Goal: Task Accomplishment & Management: Manage account settings

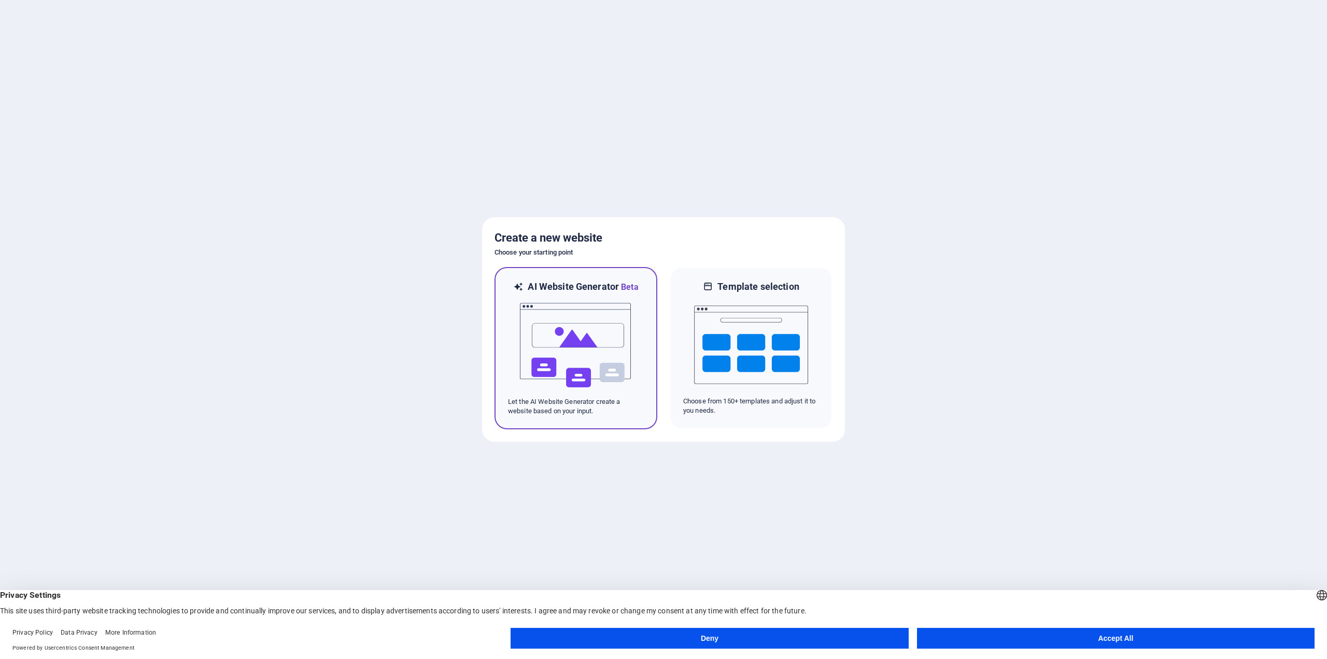
click at [636, 288] on span "Beta" at bounding box center [629, 287] width 20 height 10
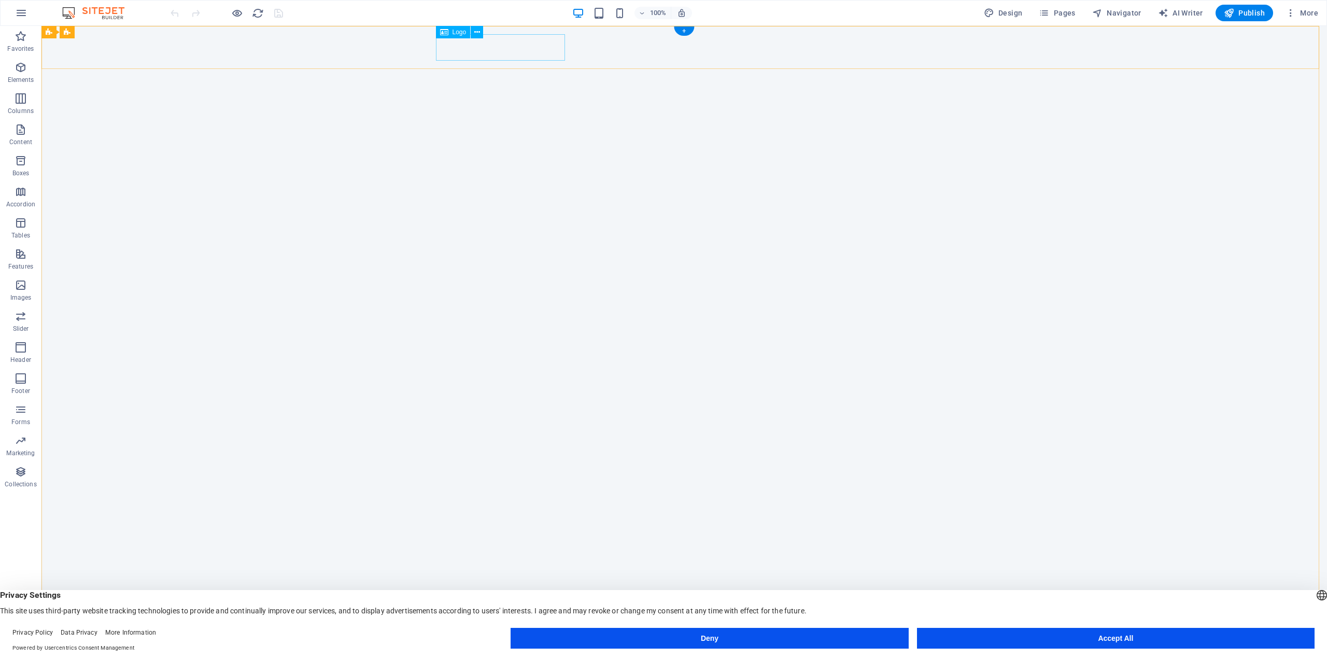
click at [476, 650] on div "[DOMAIN_NAME]" at bounding box center [684, 663] width 489 height 26
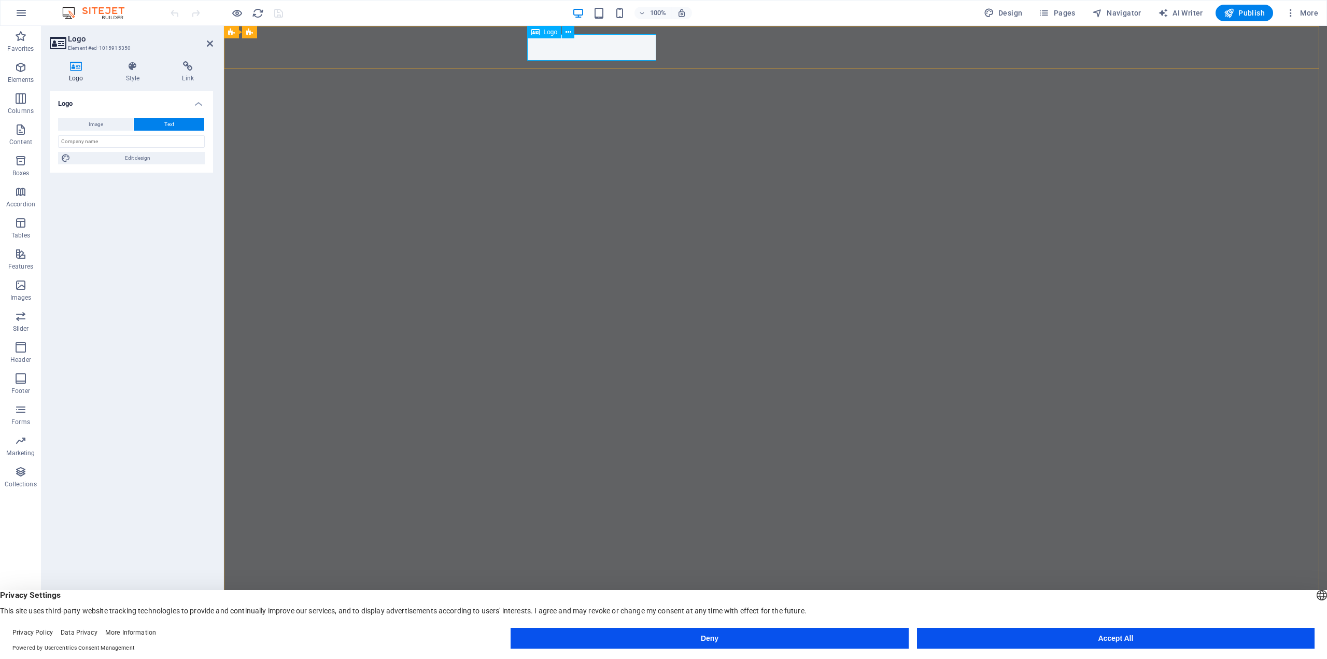
click at [551, 650] on div "[DOMAIN_NAME]" at bounding box center [775, 663] width 489 height 26
click at [1088, 639] on button "Accept All" at bounding box center [1116, 638] width 398 height 21
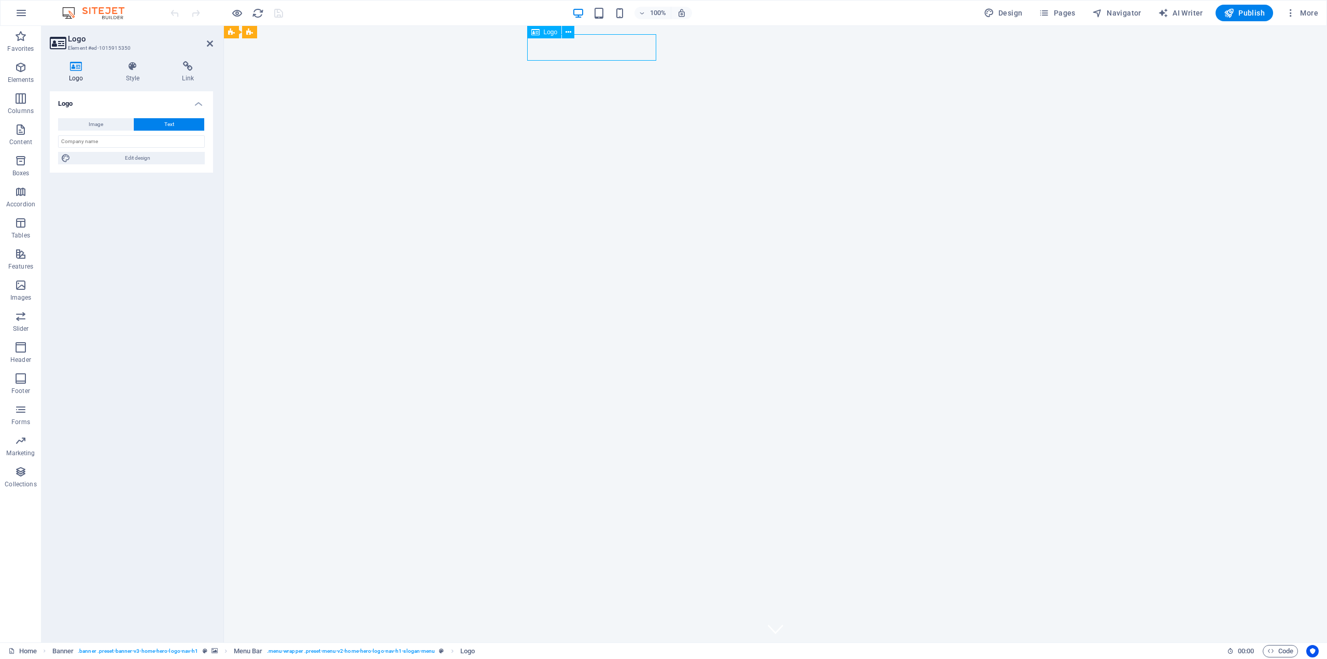
click at [584, 650] on div "[DOMAIN_NAME]" at bounding box center [775, 663] width 489 height 26
click at [568, 30] on icon at bounding box center [568, 32] width 6 height 11
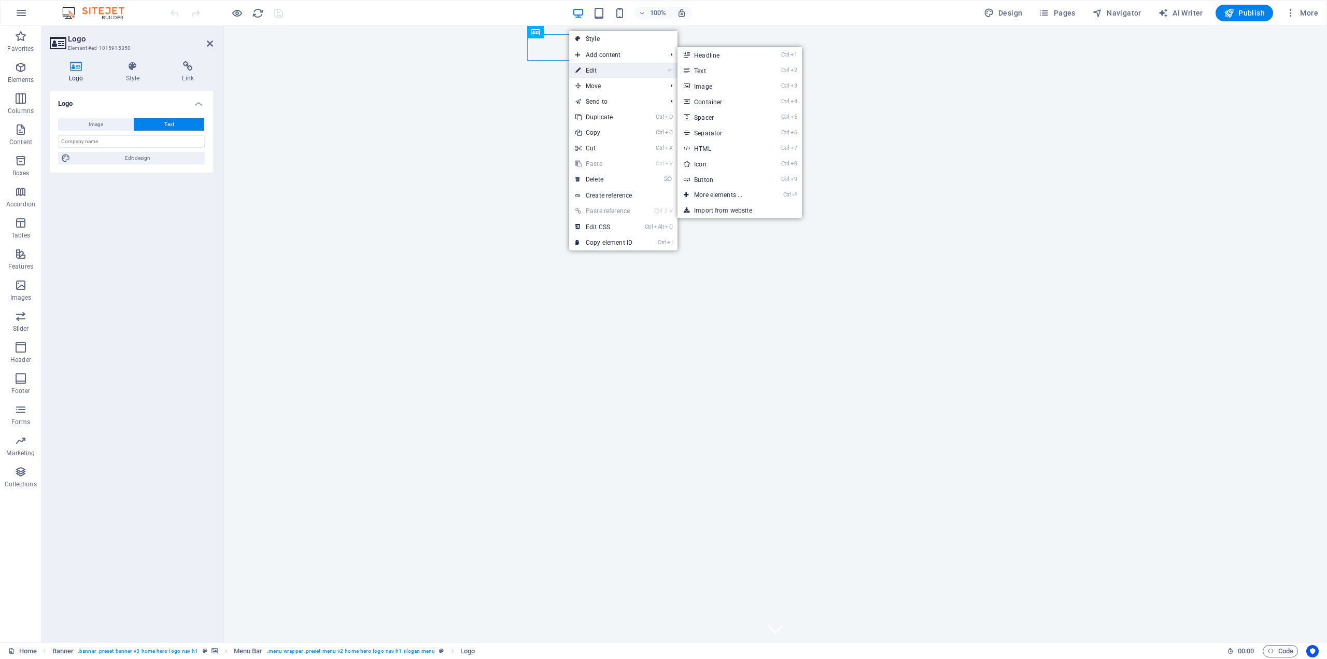
click at [599, 72] on link "⏎ Edit" at bounding box center [603, 71] width 69 height 16
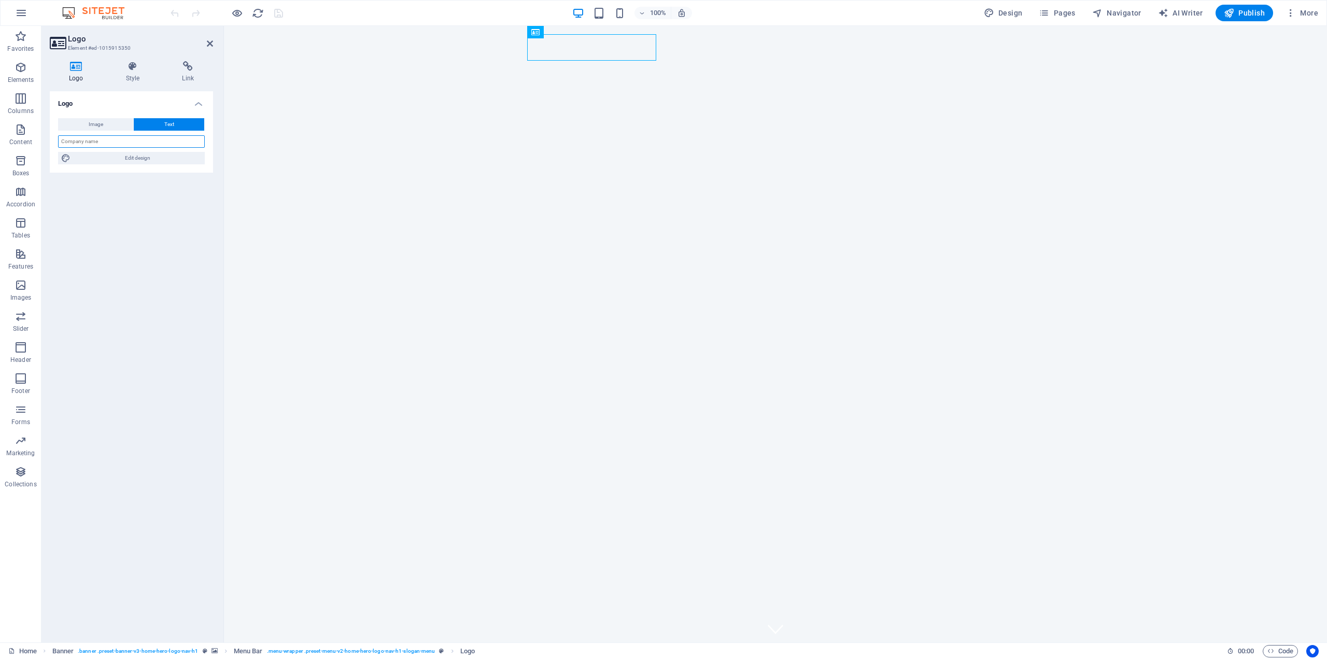
click at [123, 142] on input "text" at bounding box center [131, 141] width 147 height 12
type input "3D TACT"
click at [107, 124] on button "Image" at bounding box center [95, 124] width 75 height 12
select select "DISABLED_OPTION_VALUE"
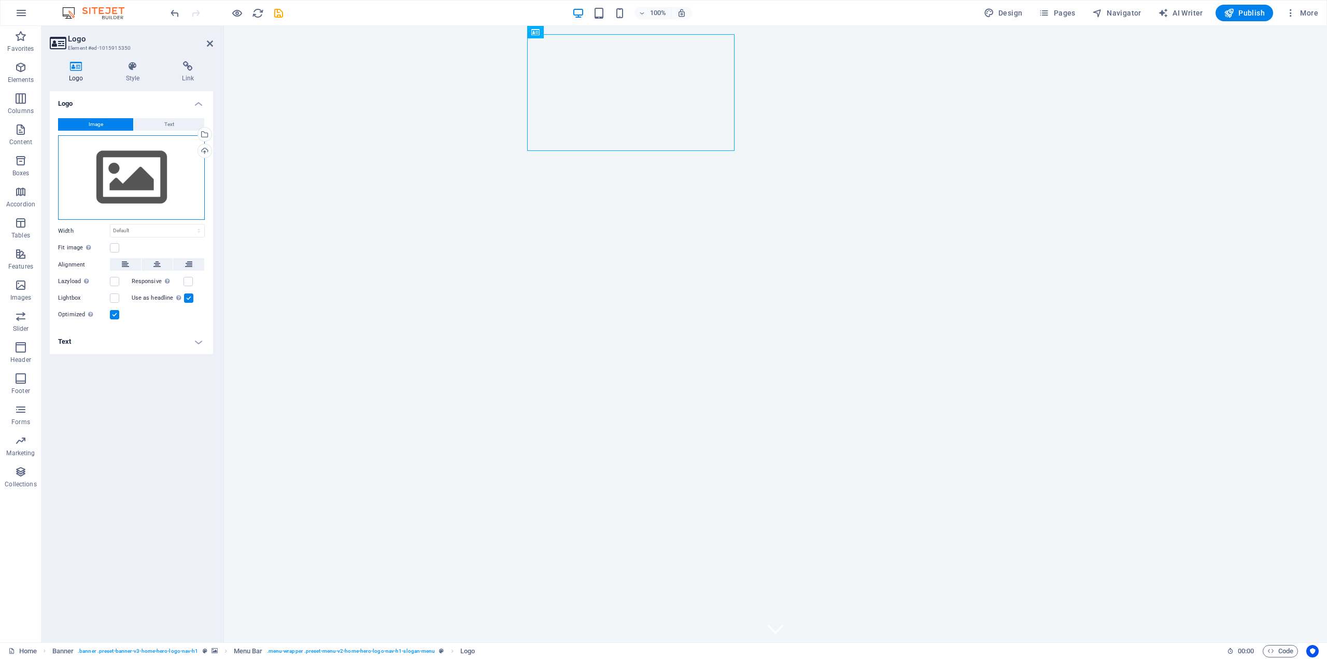
click at [135, 191] on div "Drag files here, click to choose files or select files from Files or our free s…" at bounding box center [131, 177] width 147 height 85
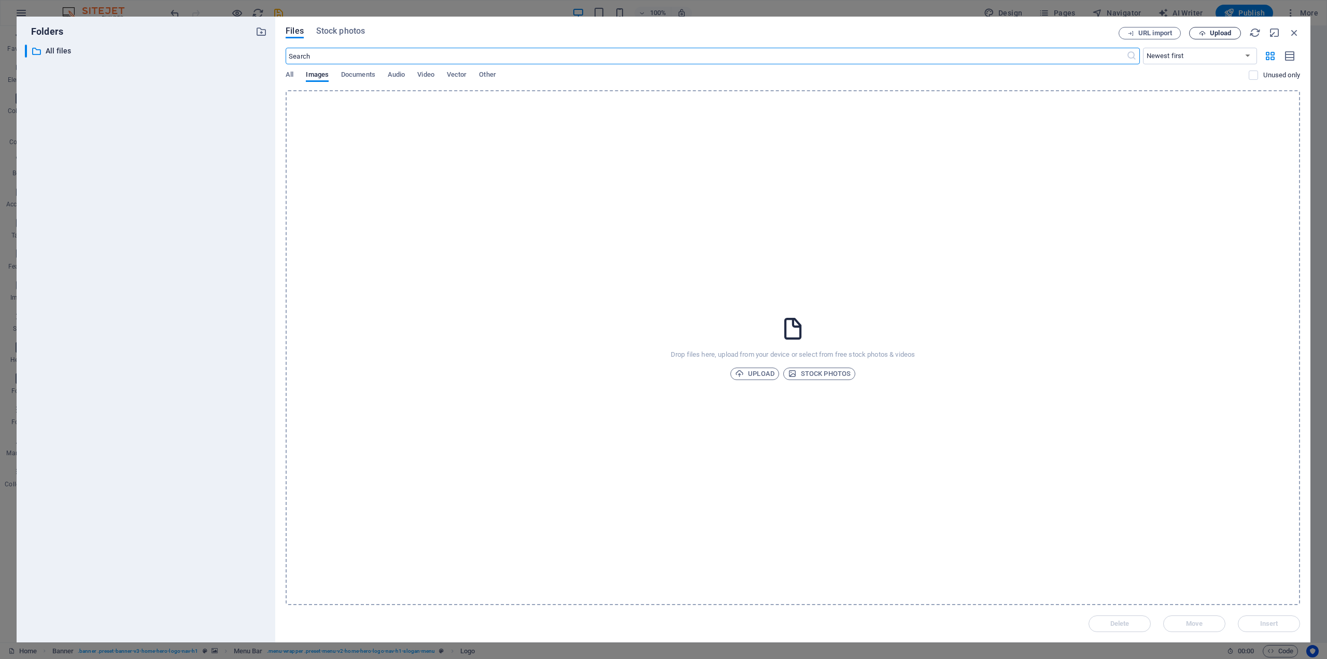
click at [1222, 32] on span "Upload" at bounding box center [1220, 33] width 21 height 6
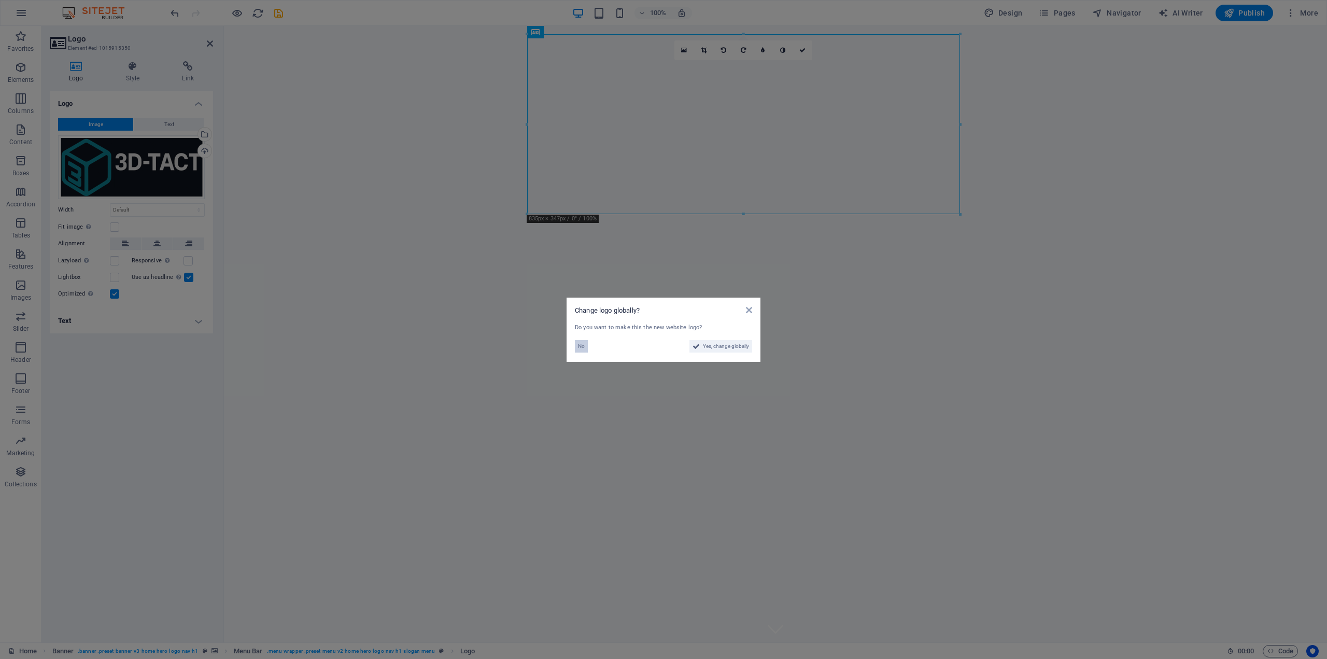
click at [577, 343] on button "No" at bounding box center [581, 346] width 13 height 12
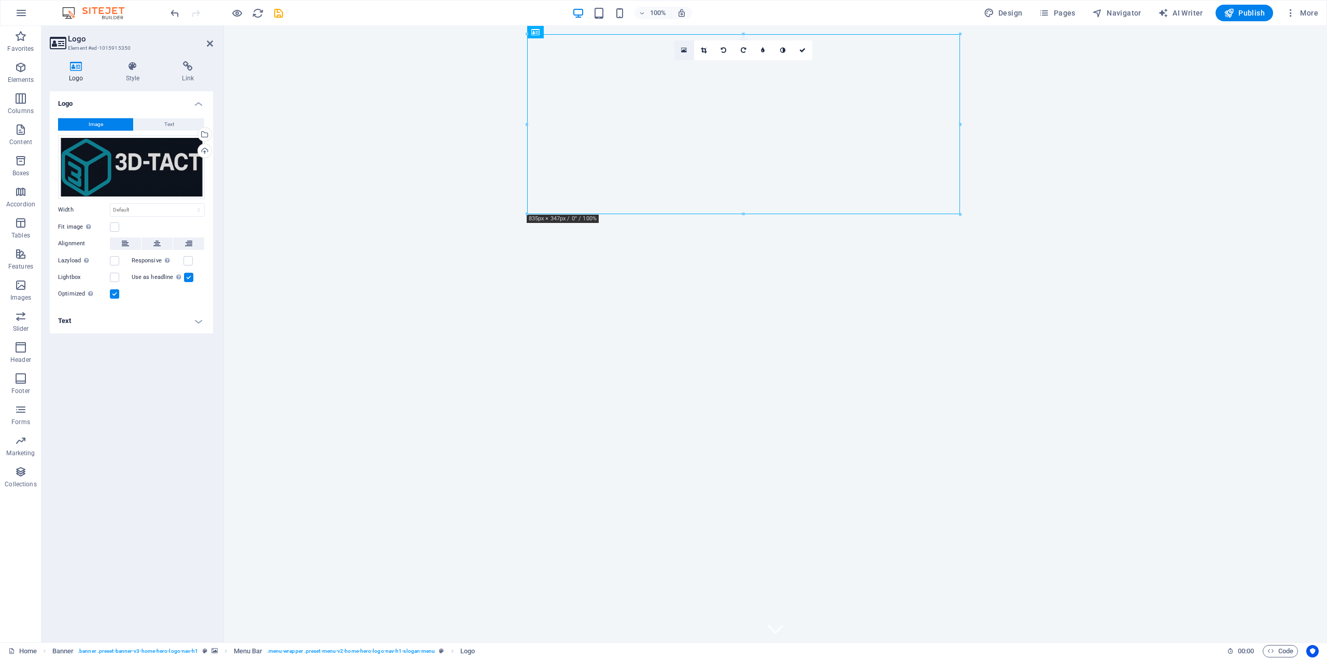
click at [688, 49] on link at bounding box center [684, 50] width 20 height 20
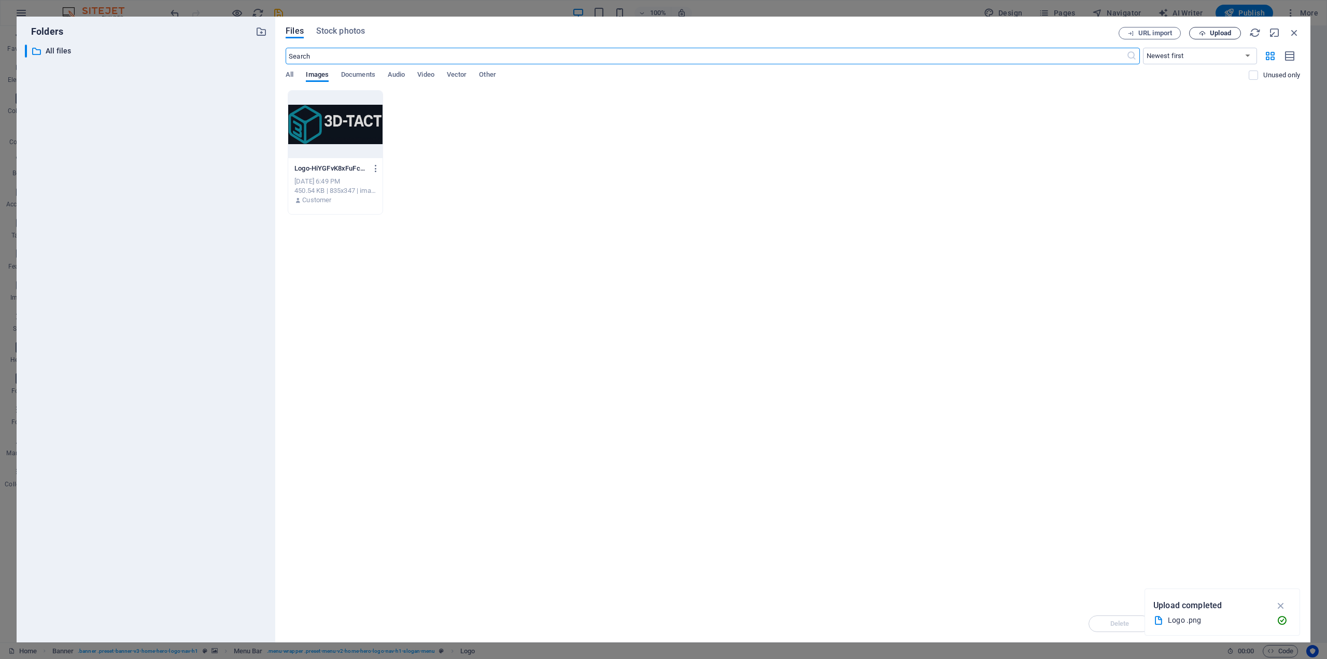
click at [1210, 34] on span "Upload" at bounding box center [1220, 33] width 21 height 6
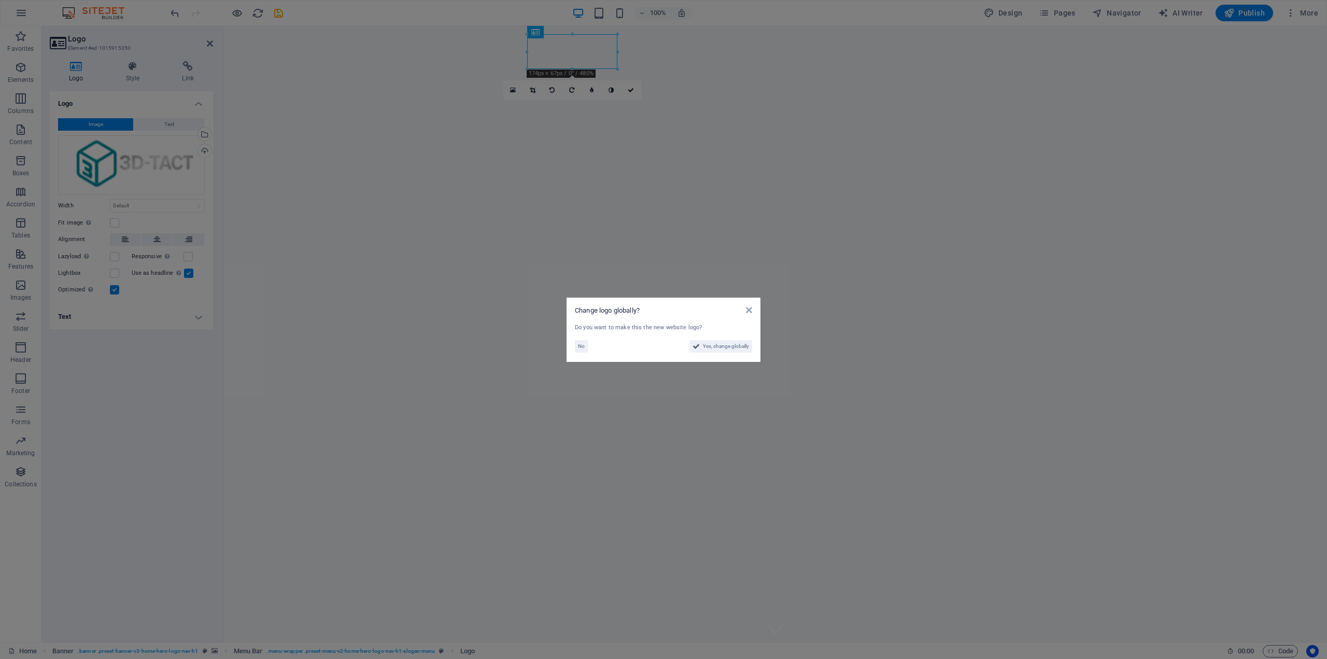
drag, startPoint x: 583, startPoint y: 69, endPoint x: 540, endPoint y: 64, distance: 43.3
click at [540, 64] on aside "Change logo globally? Do you want to make this the new website logo? No Yes, ch…" at bounding box center [663, 329] width 1327 height 659
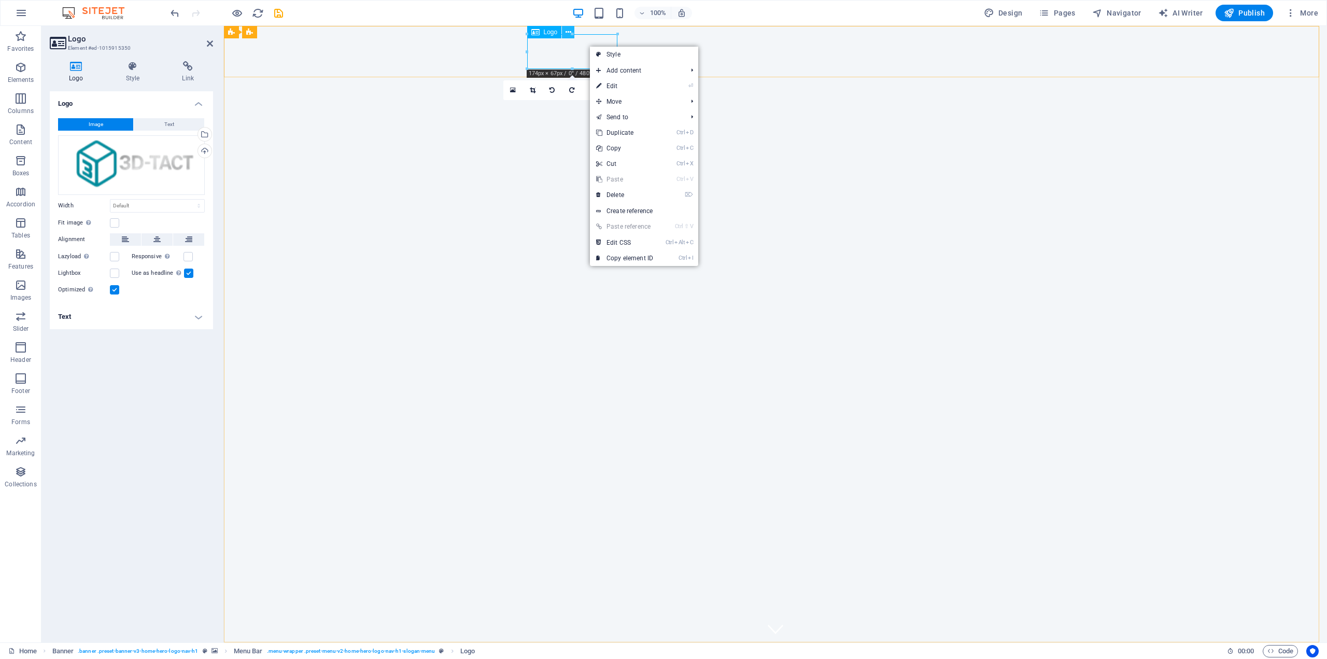
click at [568, 32] on icon at bounding box center [568, 32] width 6 height 11
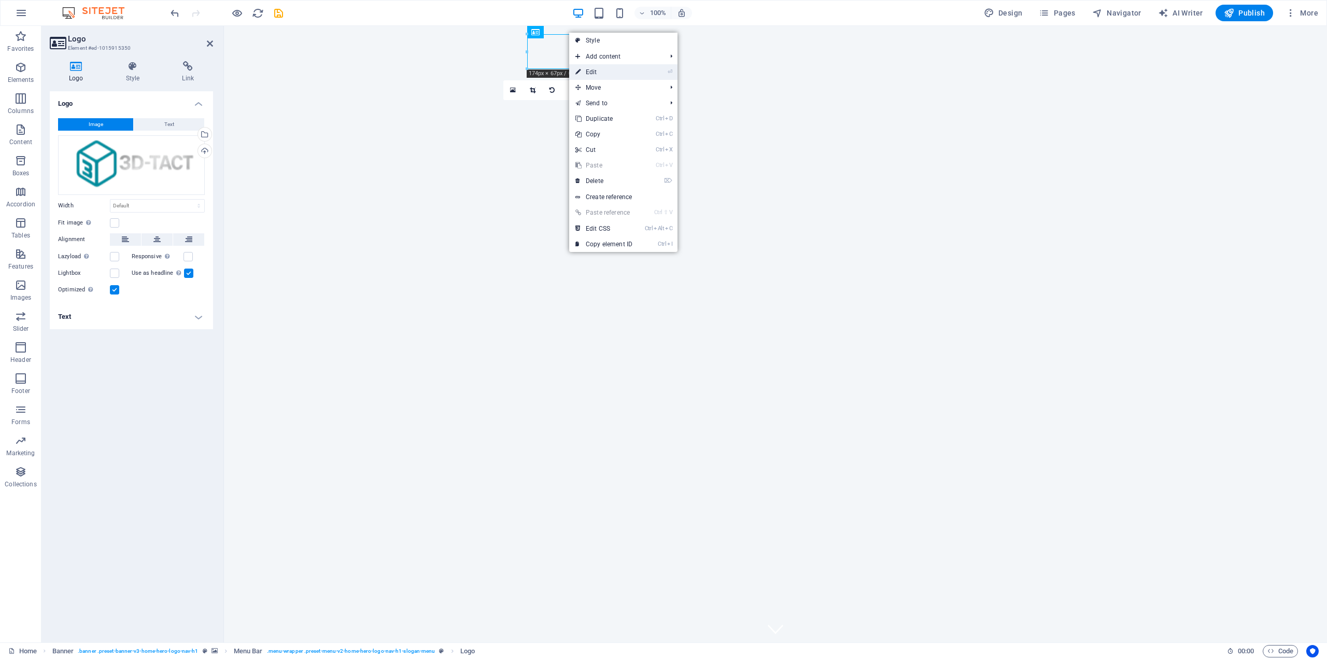
click at [616, 74] on link "⏎ Edit" at bounding box center [603, 72] width 69 height 16
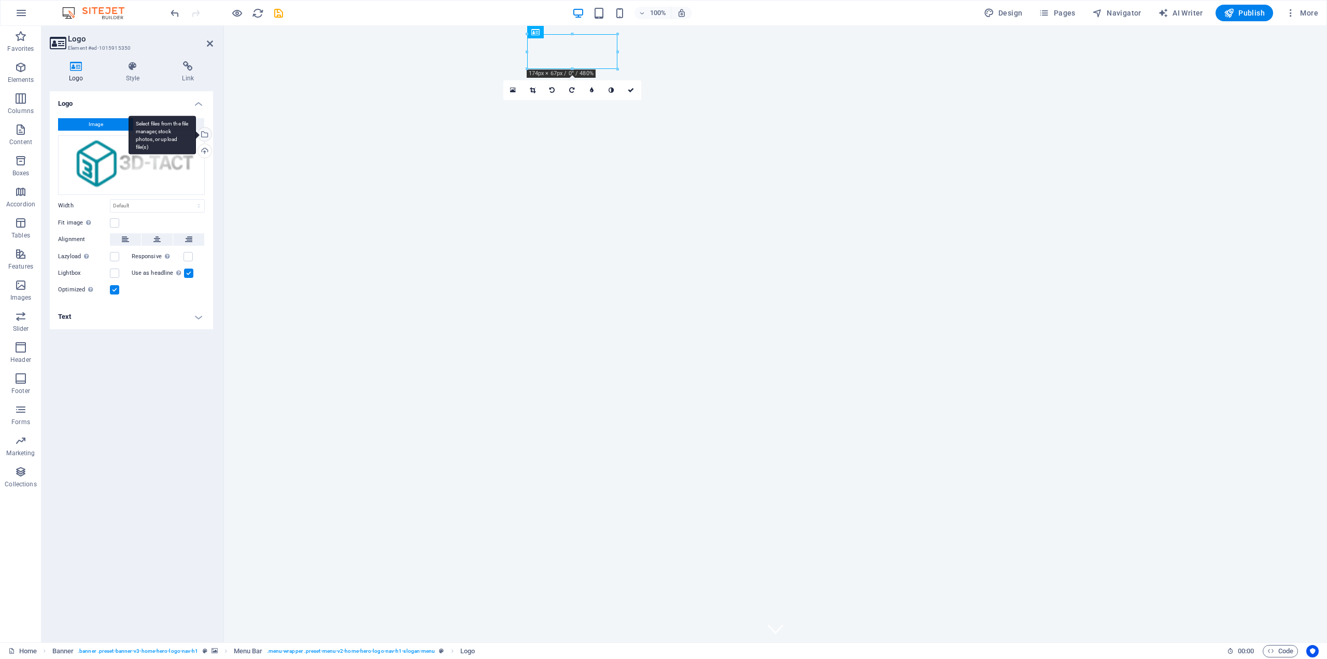
click at [205, 137] on div "Select files from the file manager, stock photos, or upload file(s)" at bounding box center [204, 136] width 16 height 16
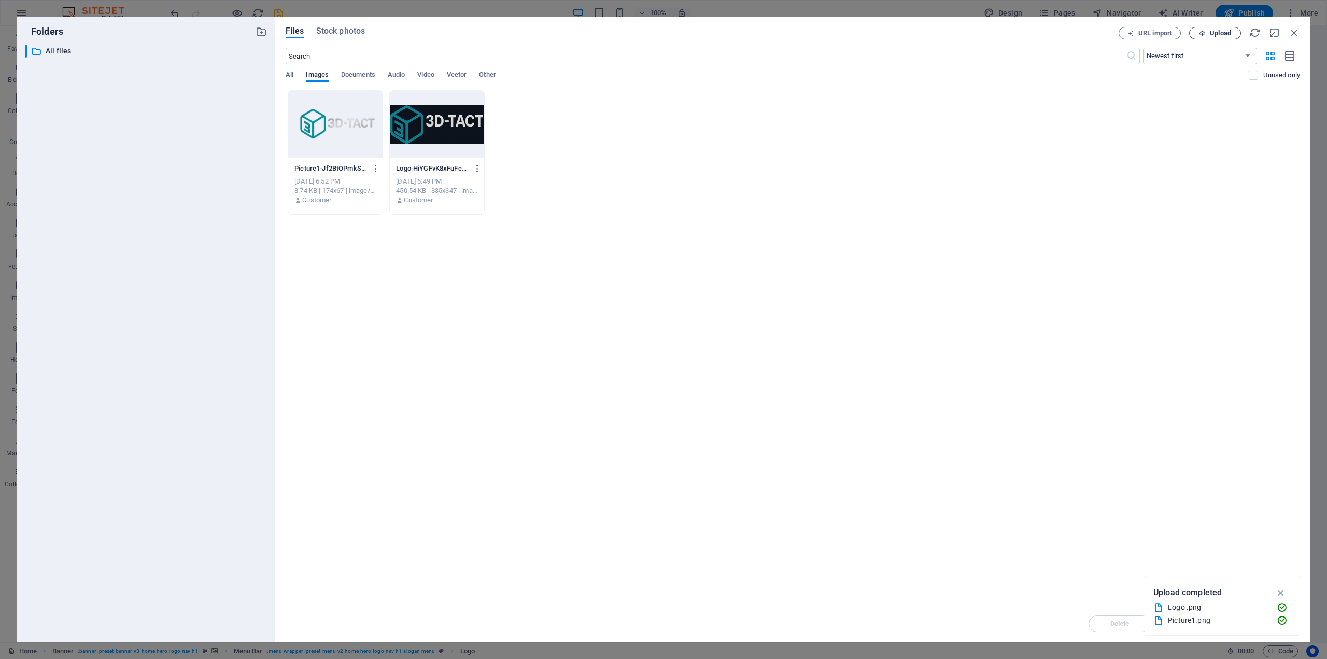
click at [1225, 33] on span "Upload" at bounding box center [1220, 33] width 21 height 6
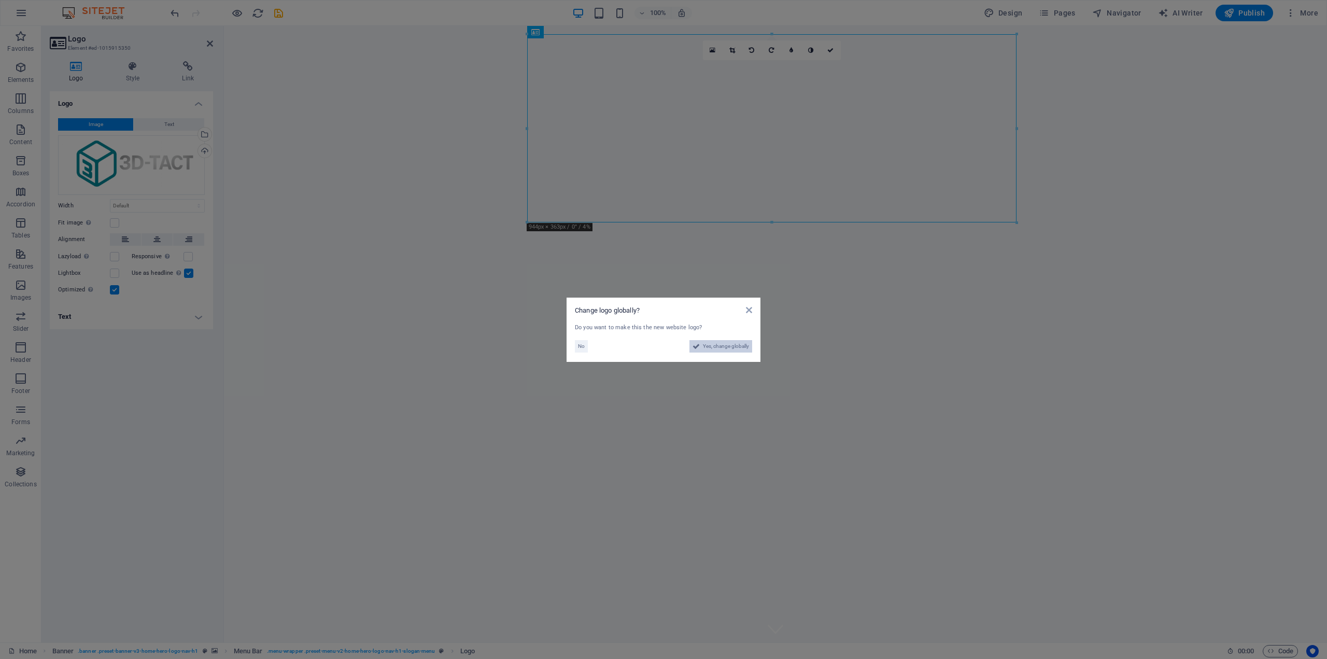
click at [719, 348] on span "Yes, change globally" at bounding box center [726, 346] width 46 height 12
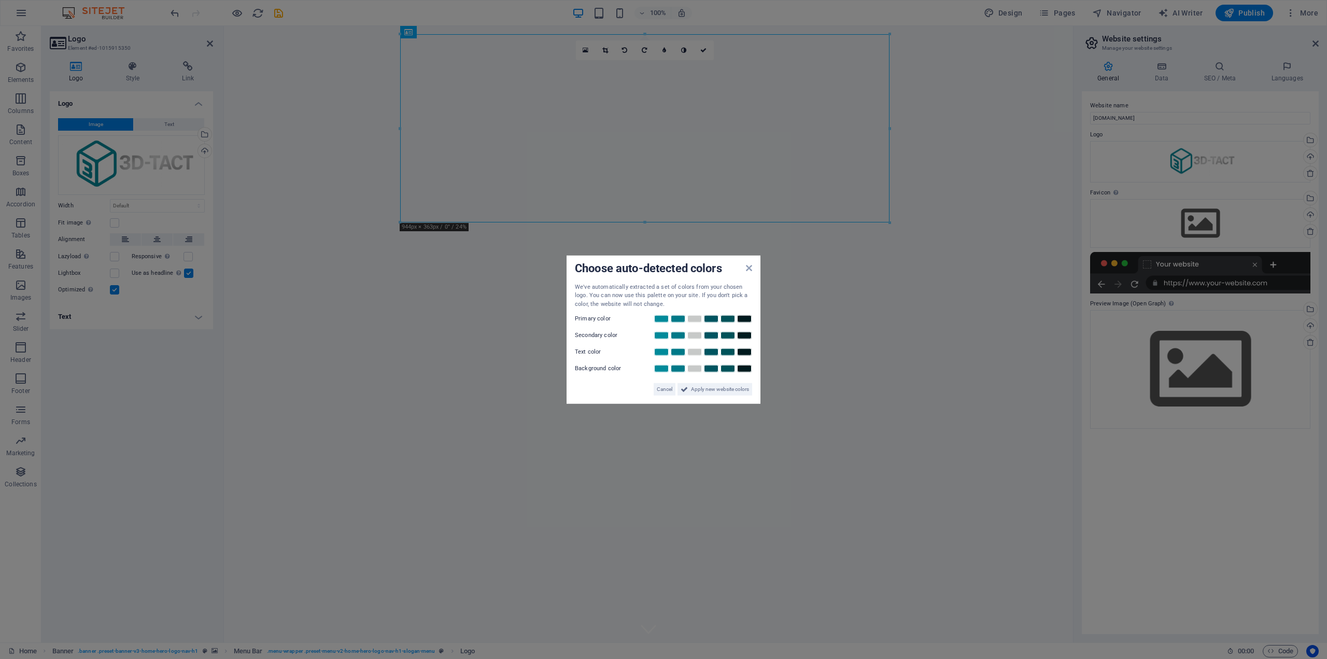
click at [663, 431] on aside "Choose auto-detected colors We've automatically extracted a set of colors from …" at bounding box center [663, 329] width 1327 height 659
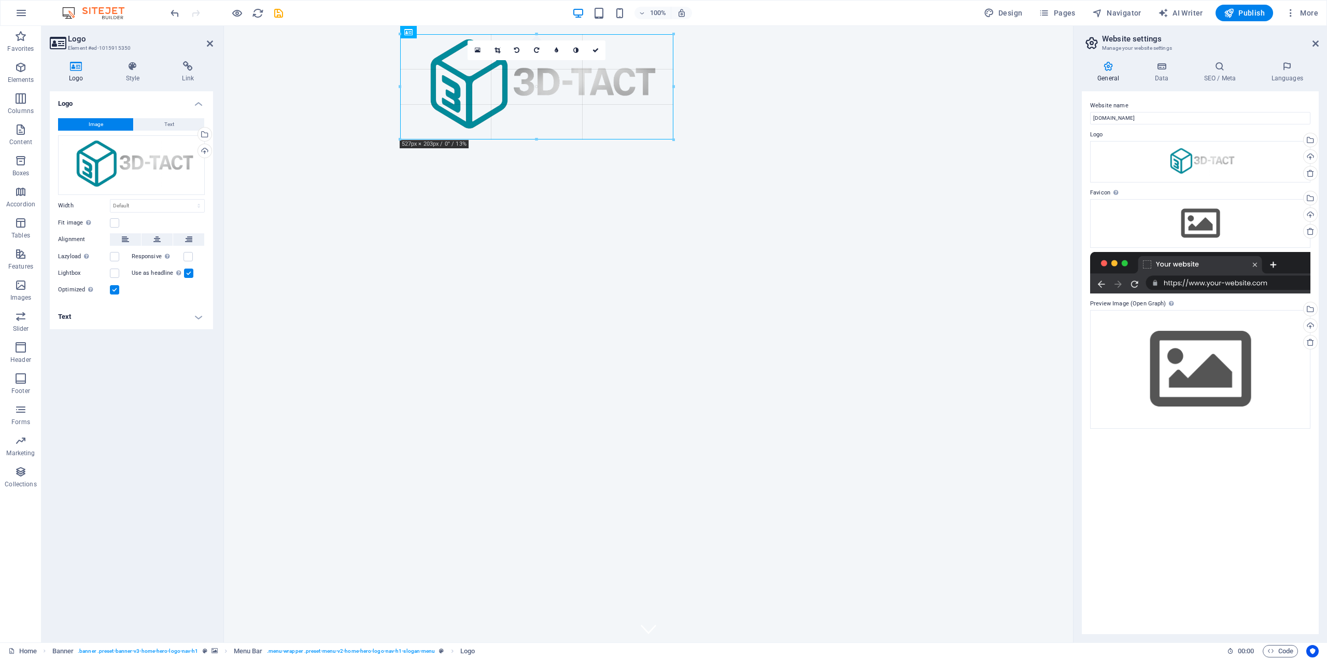
drag, startPoint x: 885, startPoint y: 222, endPoint x: 558, endPoint y: 114, distance: 344.4
type input "527"
select select "px"
click at [1255, 17] on span "Publish" at bounding box center [1244, 13] width 41 height 10
